Goal: Find specific page/section: Find specific page/section

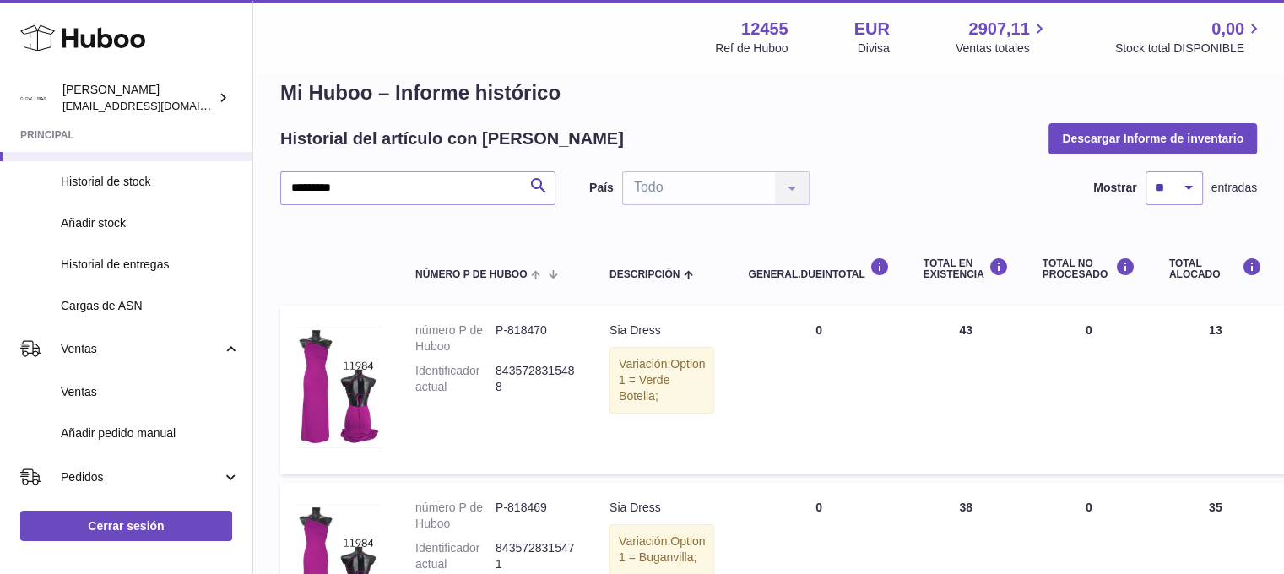
scroll to position [28, 0]
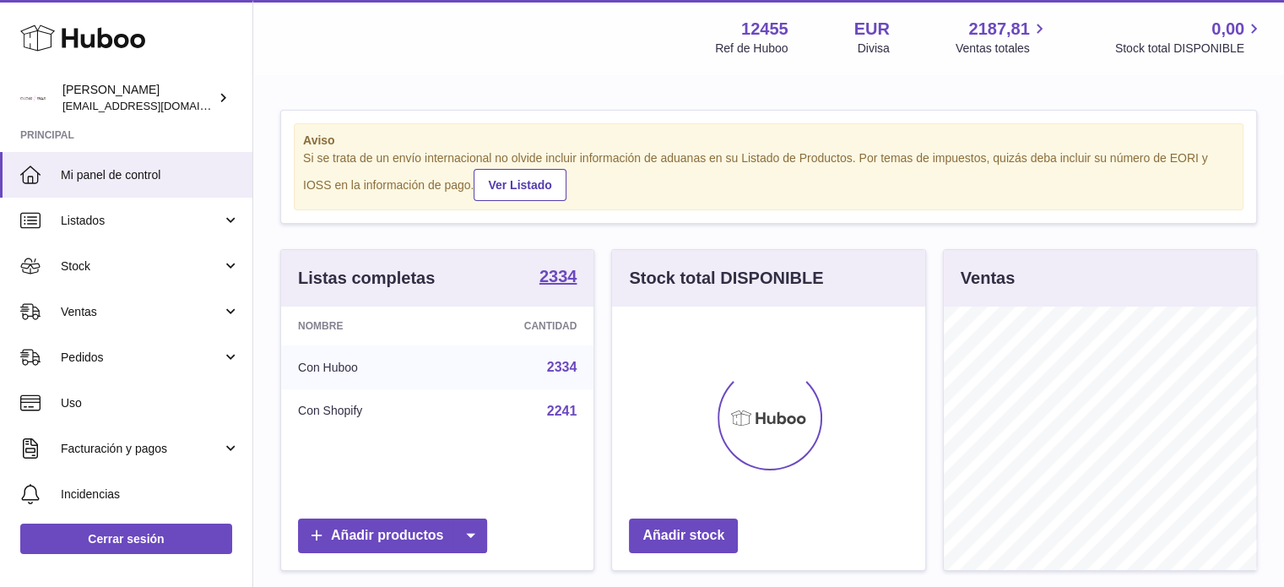
scroll to position [263, 313]
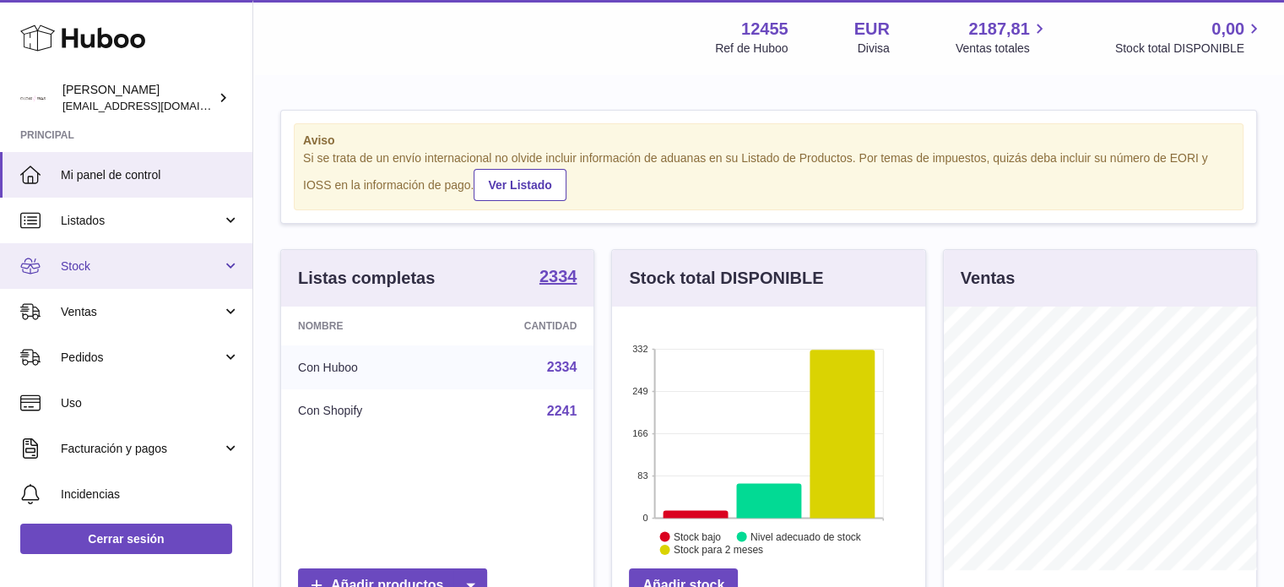
click at [162, 270] on span "Stock" at bounding box center [141, 266] width 161 height 16
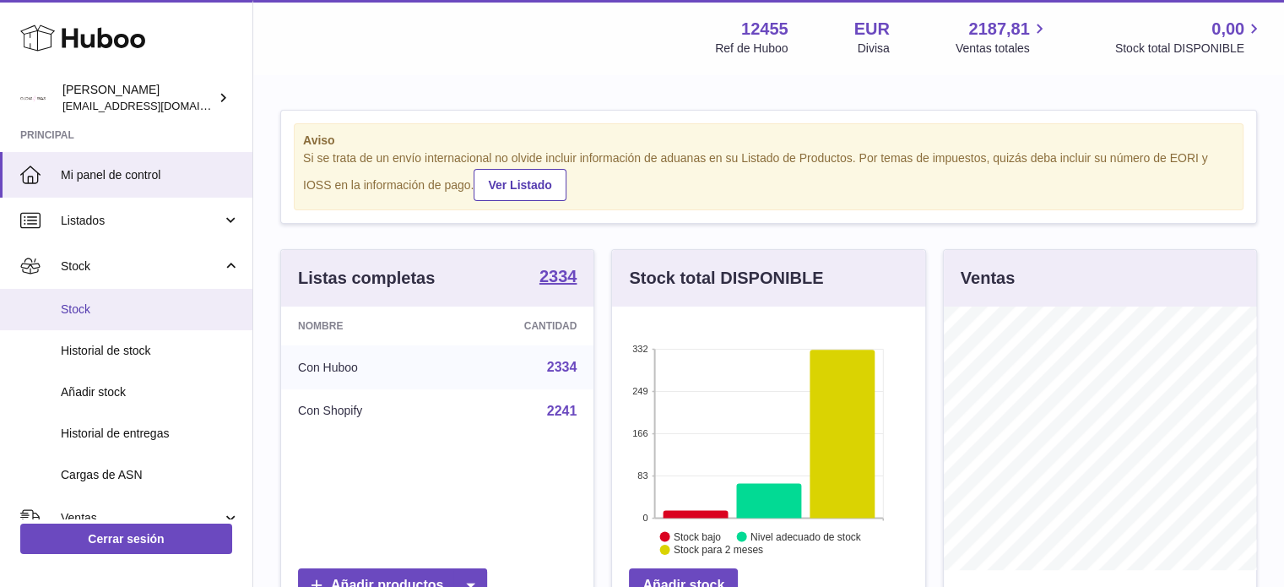
click at [135, 300] on link "Stock" at bounding box center [126, 309] width 253 height 41
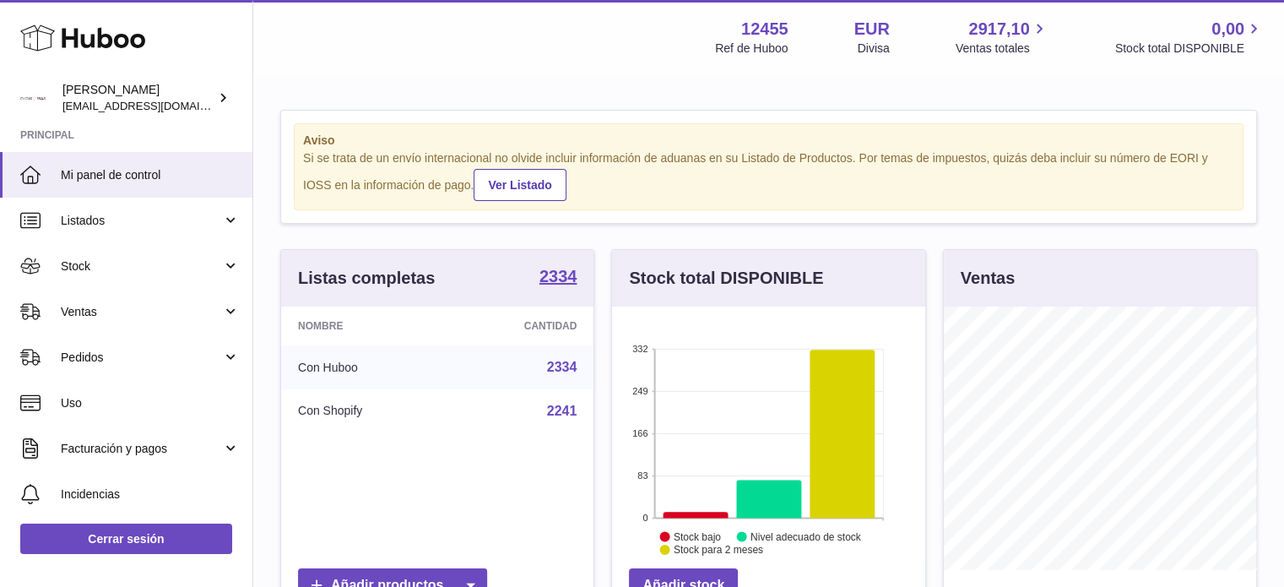
scroll to position [263, 313]
click at [132, 318] on span "Ventas" at bounding box center [141, 312] width 161 height 16
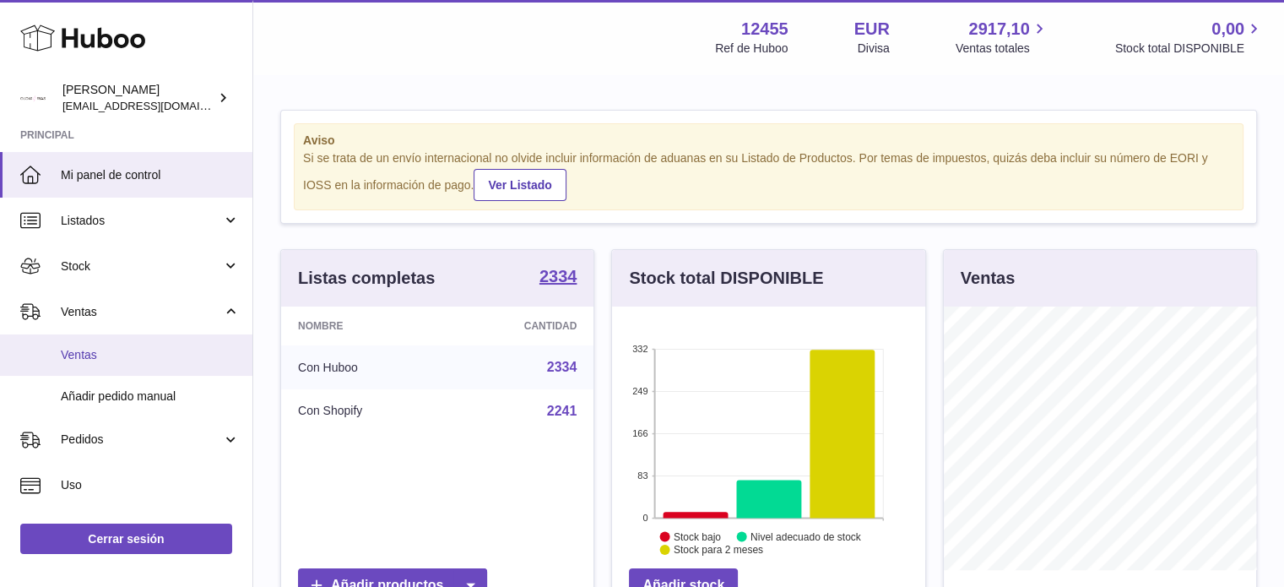
click at [107, 348] on span "Ventas" at bounding box center [150, 355] width 179 height 16
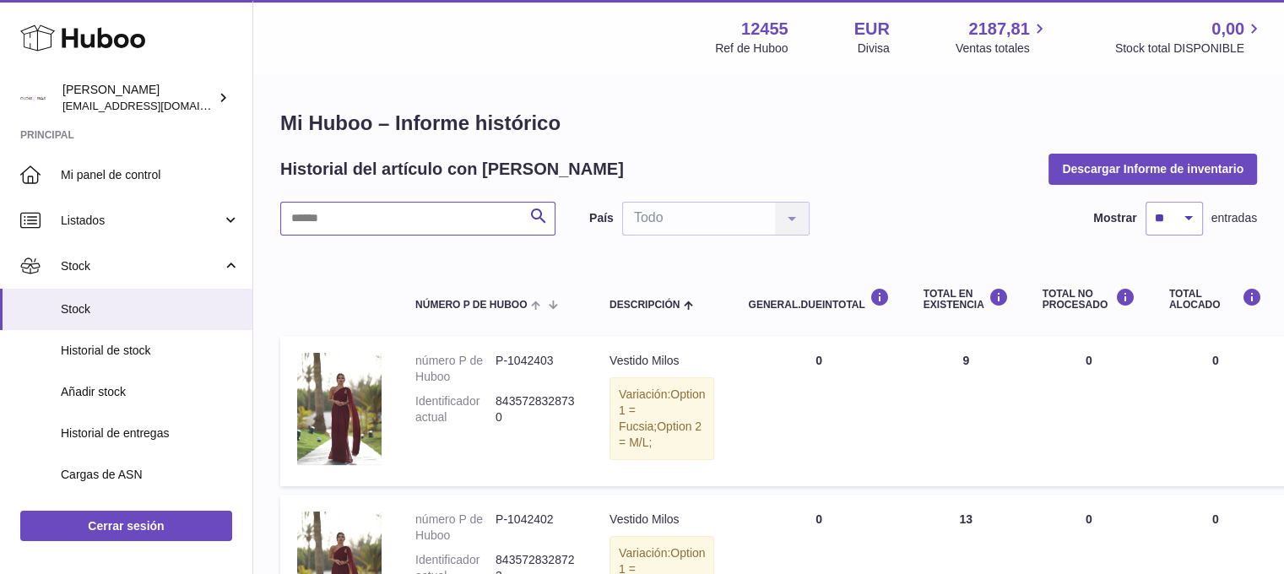
click at [362, 203] on input "text" at bounding box center [417, 219] width 275 height 34
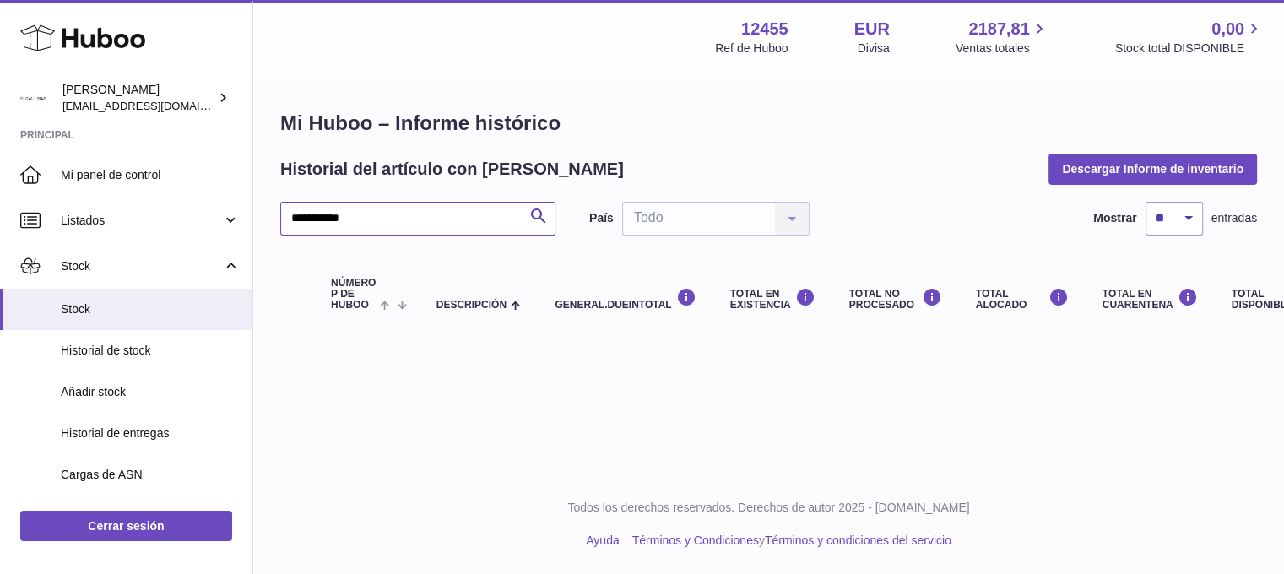
type input "**********"
